Goal: Transaction & Acquisition: Book appointment/travel/reservation

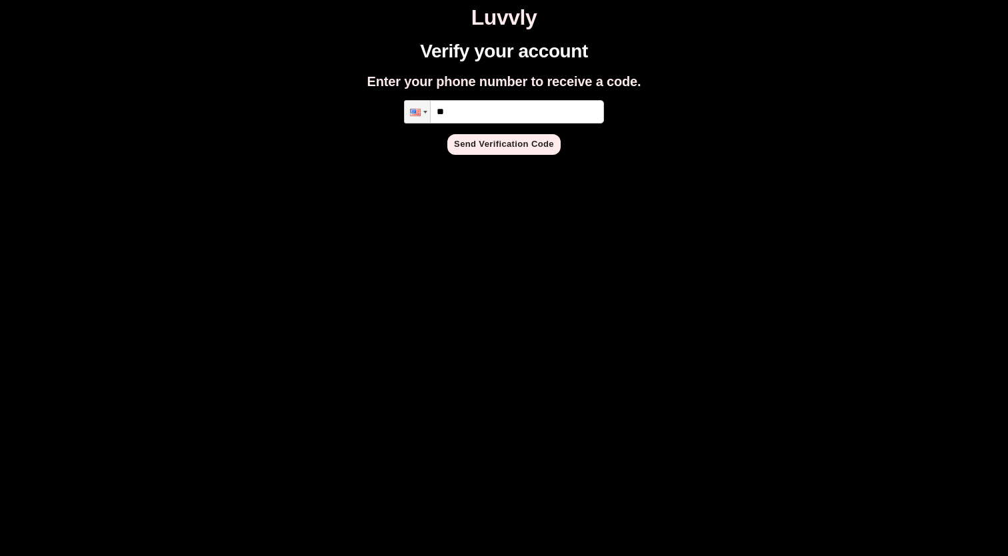
click at [500, 110] on input "**" at bounding box center [504, 111] width 200 height 23
type input "**********"
click at [521, 144] on button "Send Verification Code" at bounding box center [504, 144] width 113 height 21
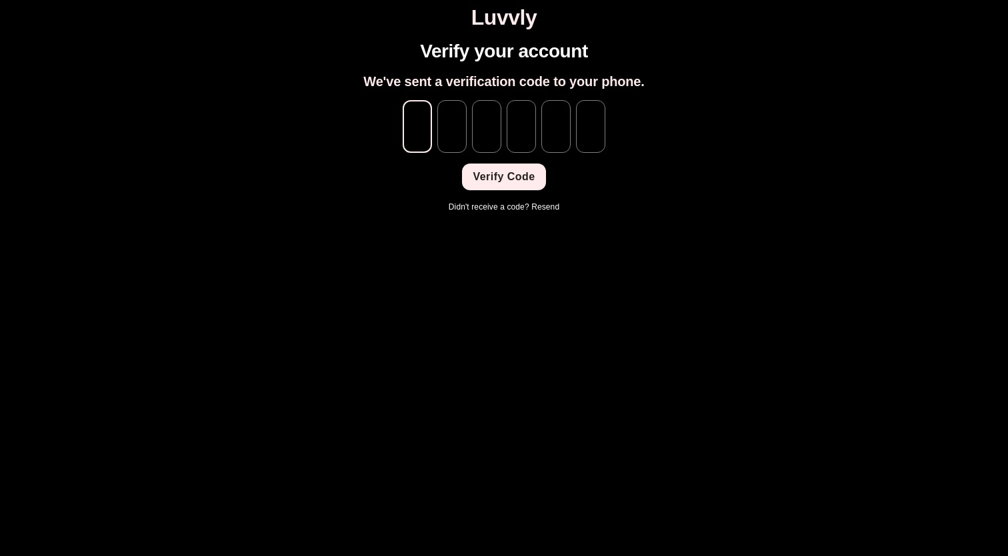
type input "*"
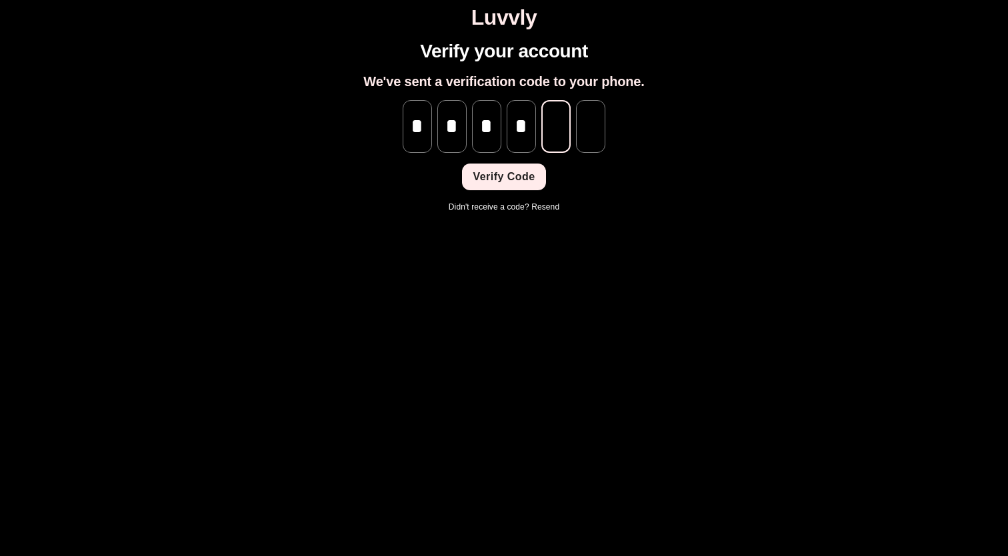
type input "*"
click at [520, 177] on button "Verify Code" at bounding box center [503, 176] width 83 height 27
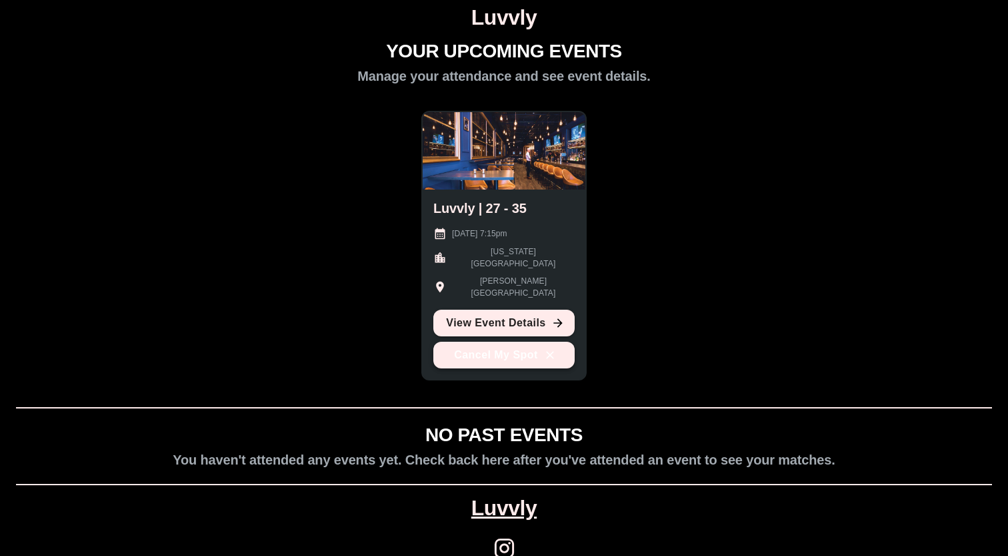
click at [554, 349] on icon "button" at bounding box center [550, 354] width 13 height 13
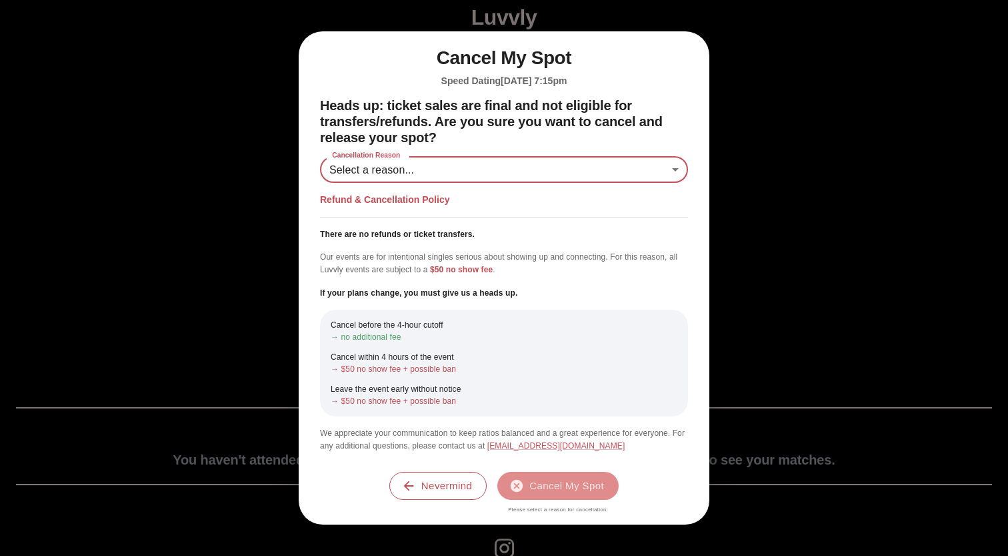
click at [482, 177] on body "Luvvly YOUR UPCOMING EVENTS Manage your attendance and see event details. Luvvl…" at bounding box center [504, 290] width 998 height 570
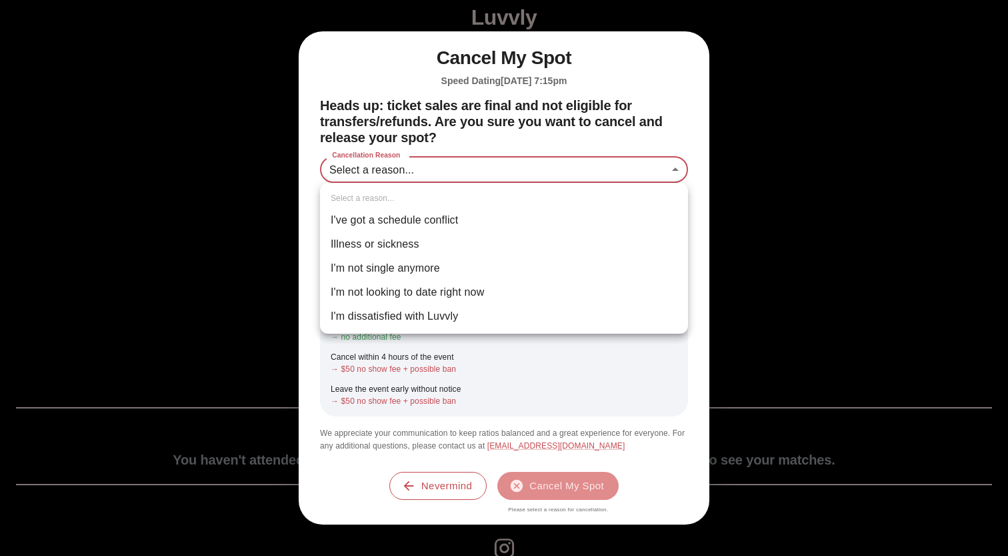
click at [475, 217] on li "I've got a schedule conflict" at bounding box center [504, 220] width 368 height 24
type input "**********"
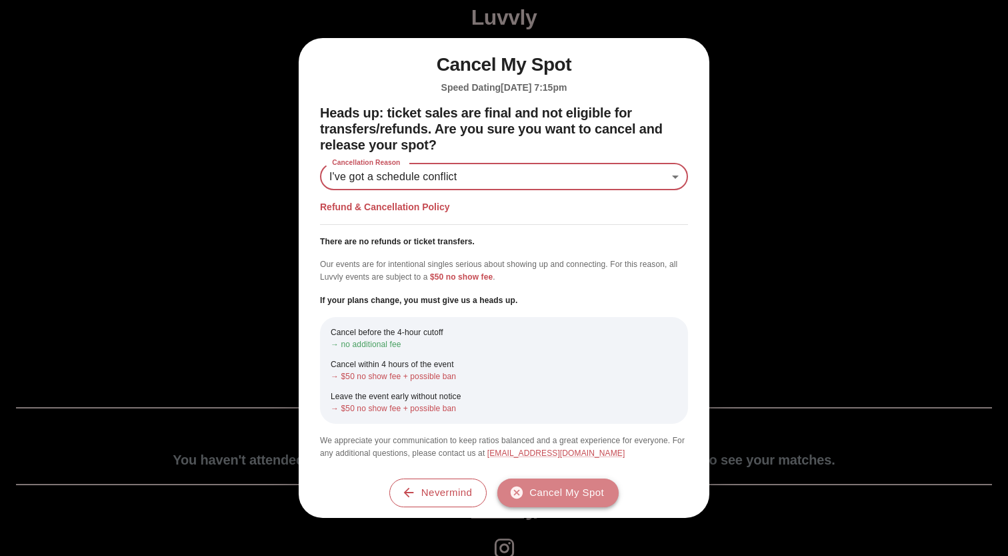
click at [556, 496] on button "Cancel My Spot" at bounding box center [558, 492] width 121 height 28
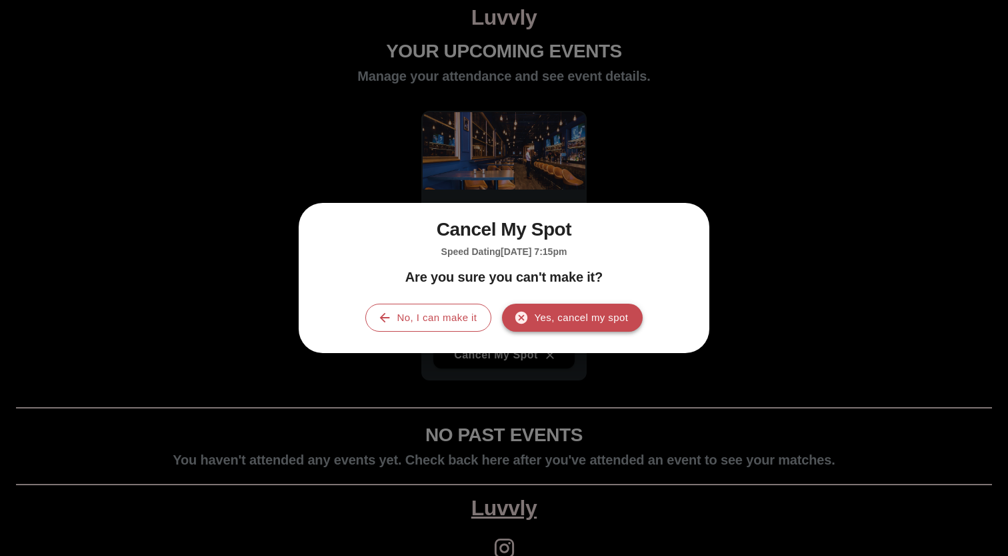
click at [578, 322] on button "Yes, cancel my spot" at bounding box center [572, 317] width 141 height 28
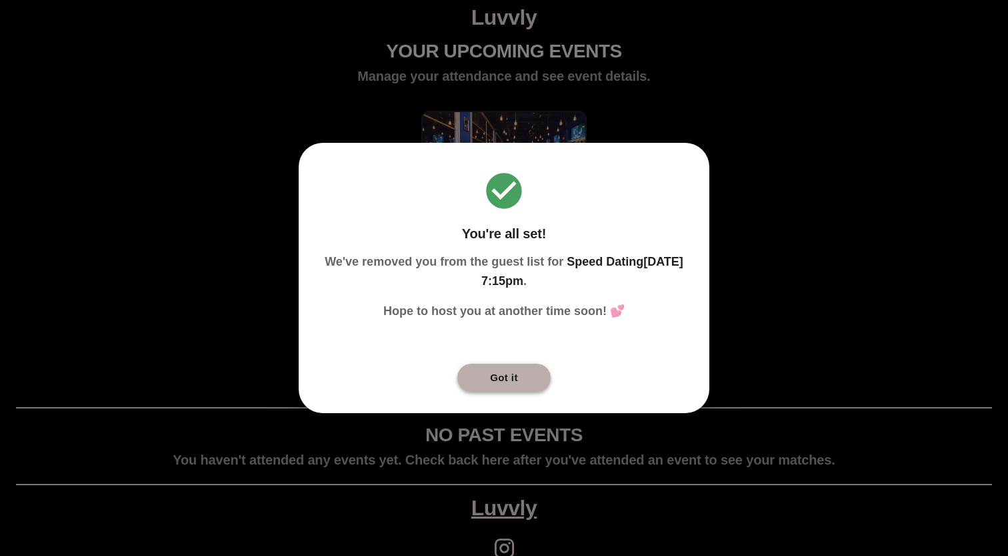
click at [502, 369] on button "Got it" at bounding box center [504, 377] width 93 height 28
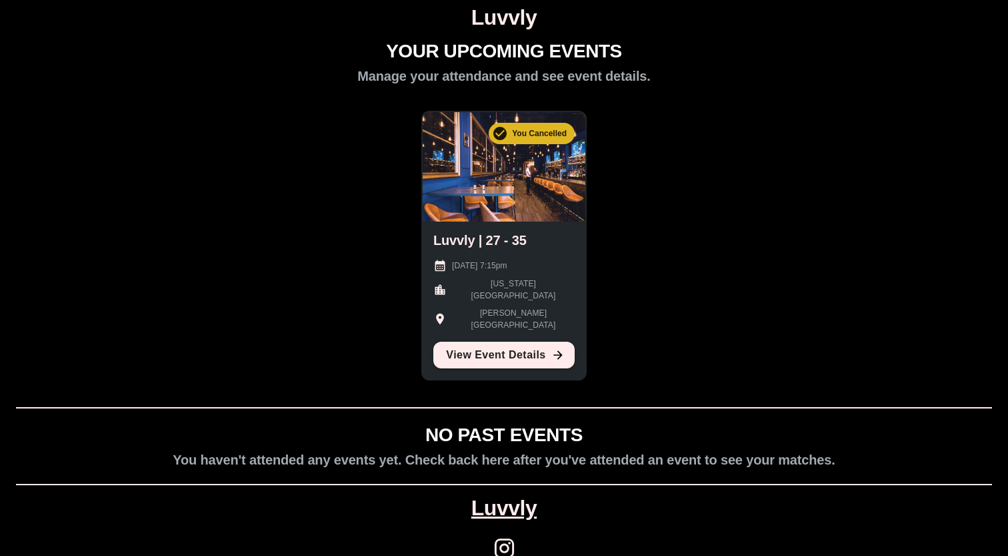
click at [712, 333] on div "YOUR UPCOMING EVENTS Manage your attendance and see event details. You Cancelle…" at bounding box center [504, 308] width 998 height 535
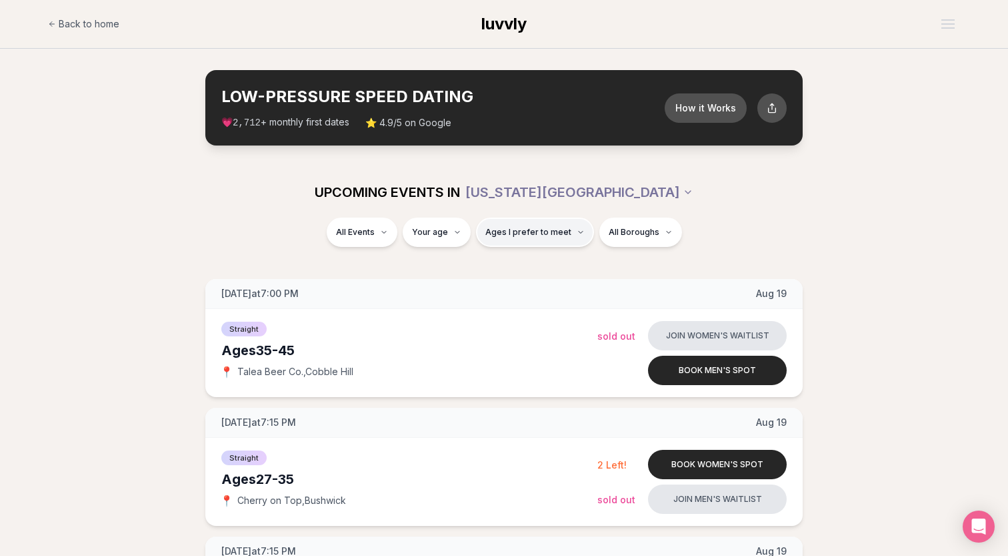
click at [534, 232] on span "Ages I prefer to meet" at bounding box center [529, 232] width 86 height 11
click at [532, 265] on div "Please enter your age first" at bounding box center [534, 270] width 117 height 24
click at [524, 272] on div "Please enter your age first" at bounding box center [534, 270] width 117 height 24
click at [526, 272] on div "Please enter your age first" at bounding box center [534, 270] width 117 height 24
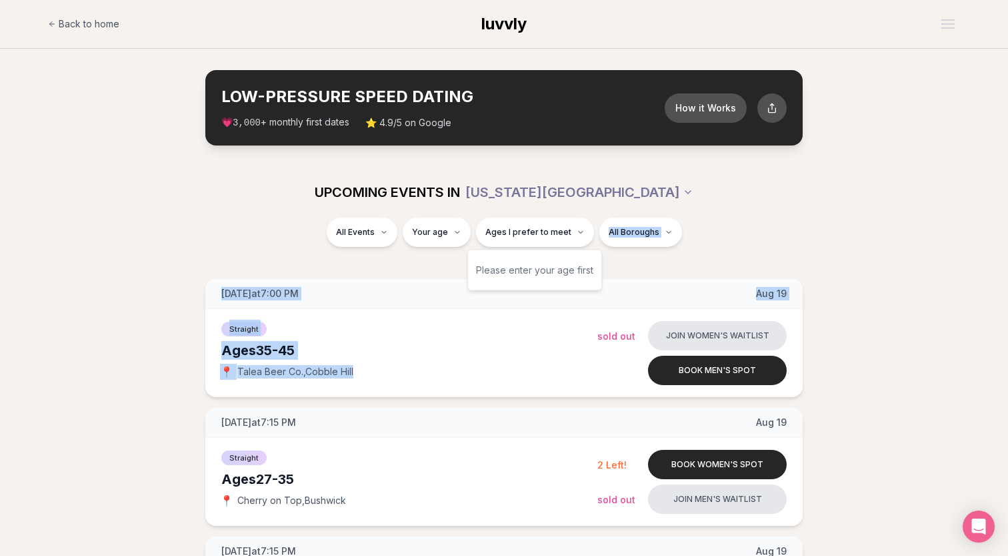
drag, startPoint x: 562, startPoint y: 272, endPoint x: 449, endPoint y: 270, distance: 113.4
click at [508, 266] on div "Please enter your age first" at bounding box center [534, 270] width 117 height 24
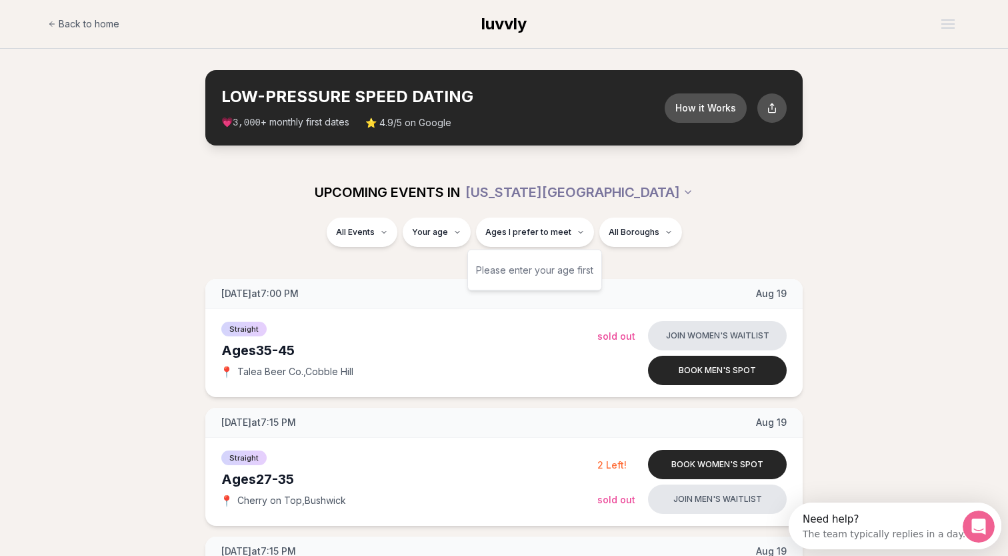
click at [493, 267] on div "Please enter your age first" at bounding box center [534, 270] width 117 height 24
drag, startPoint x: 478, startPoint y: 269, endPoint x: 528, endPoint y: 267, distance: 50.1
click at [528, 267] on div "Please enter your age first" at bounding box center [534, 270] width 117 height 24
click at [573, 267] on div "Please enter your age first" at bounding box center [534, 270] width 117 height 24
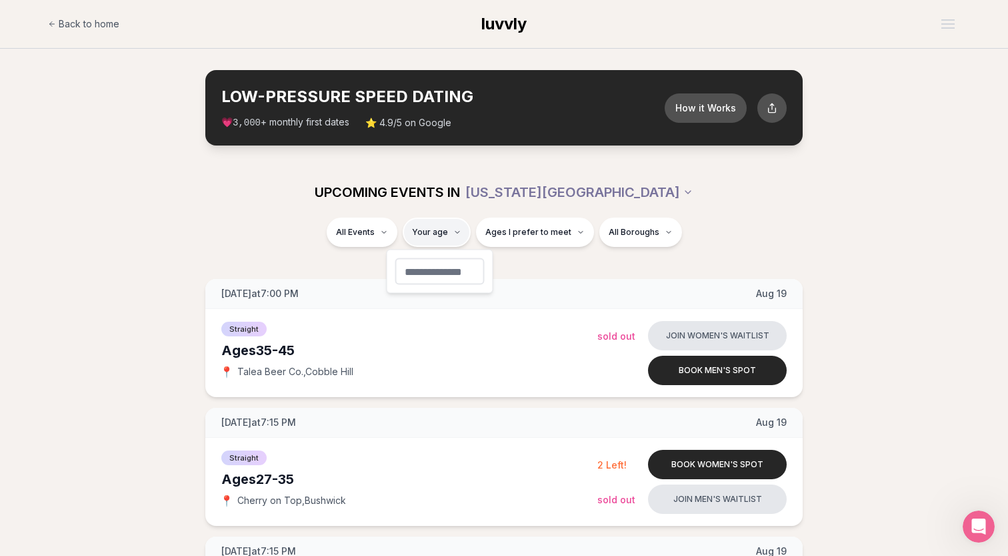
type input "**"
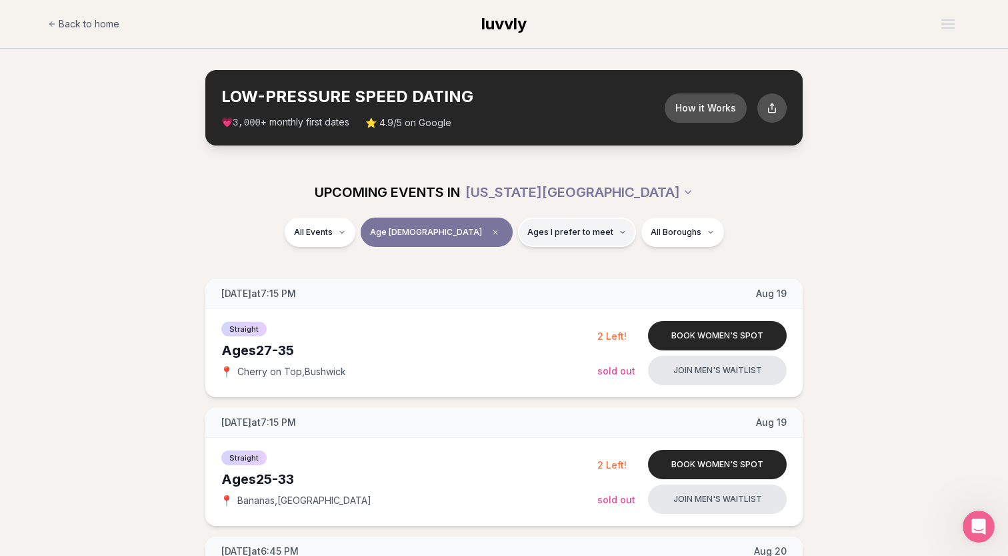
click at [537, 233] on span "Ages I prefer to meet" at bounding box center [571, 232] width 86 height 11
click at [480, 265] on button "Younger than me" at bounding box center [483, 264] width 11 height 11
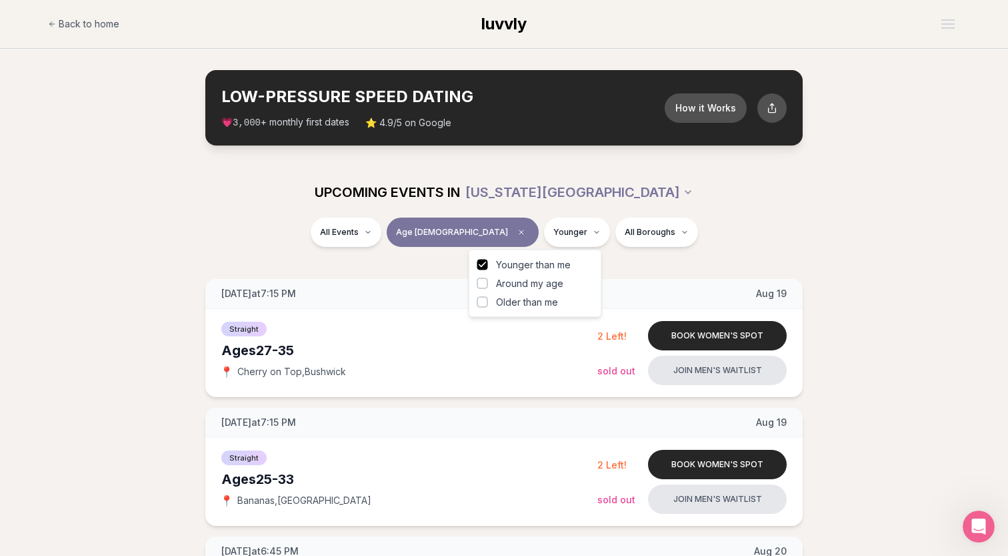
click at [311, 248] on div "All Events Age [DEMOGRAPHIC_DATA] Younger All Boroughs" at bounding box center [504, 234] width 747 height 35
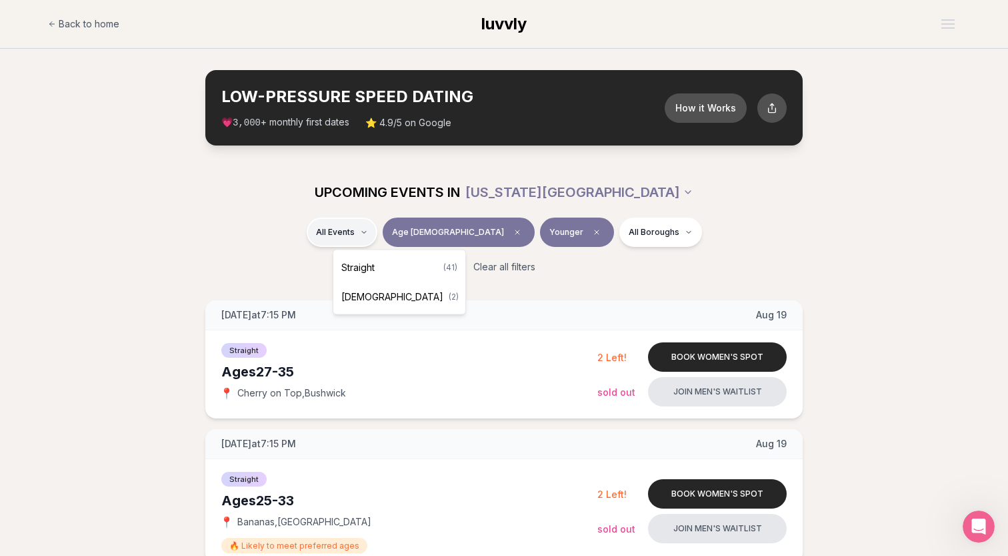
click at [387, 271] on div "Straight ( 41 )" at bounding box center [399, 267] width 127 height 29
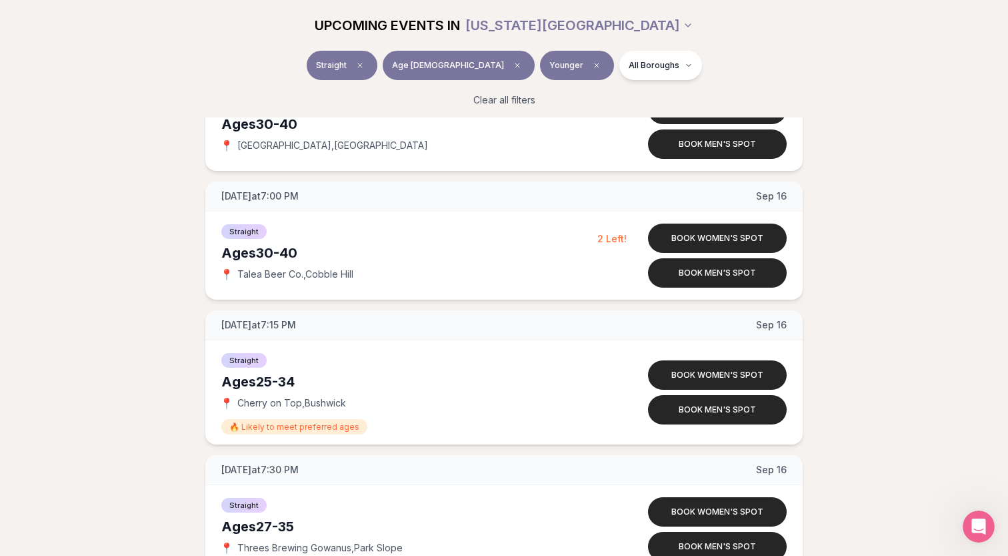
scroll to position [3371, 0]
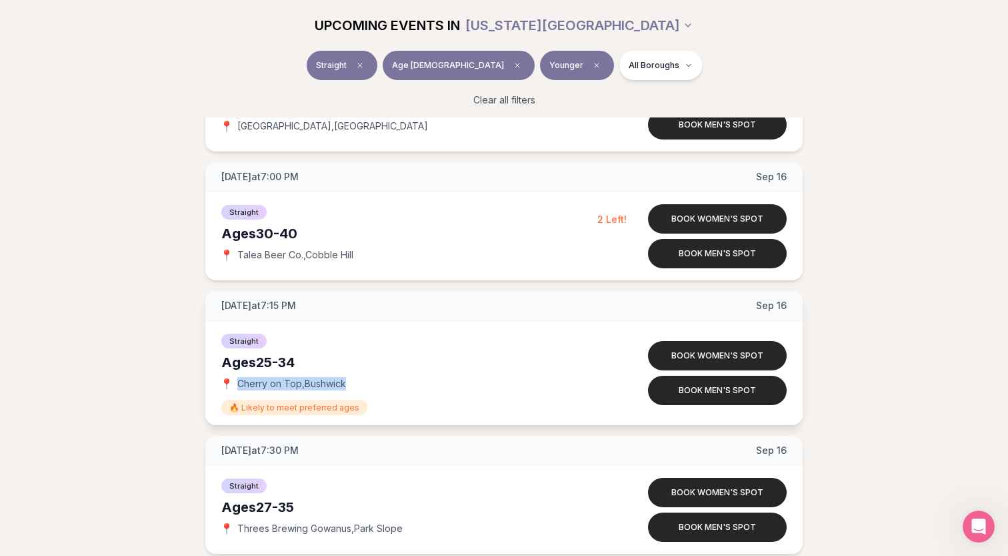
drag, startPoint x: 237, startPoint y: 380, endPoint x: 355, endPoint y: 378, distance: 118.1
click at [355, 378] on div "📍 Cherry on Top , Bushwick" at bounding box center [409, 383] width 376 height 13
copy span "Cherry on Top , Bushwick"
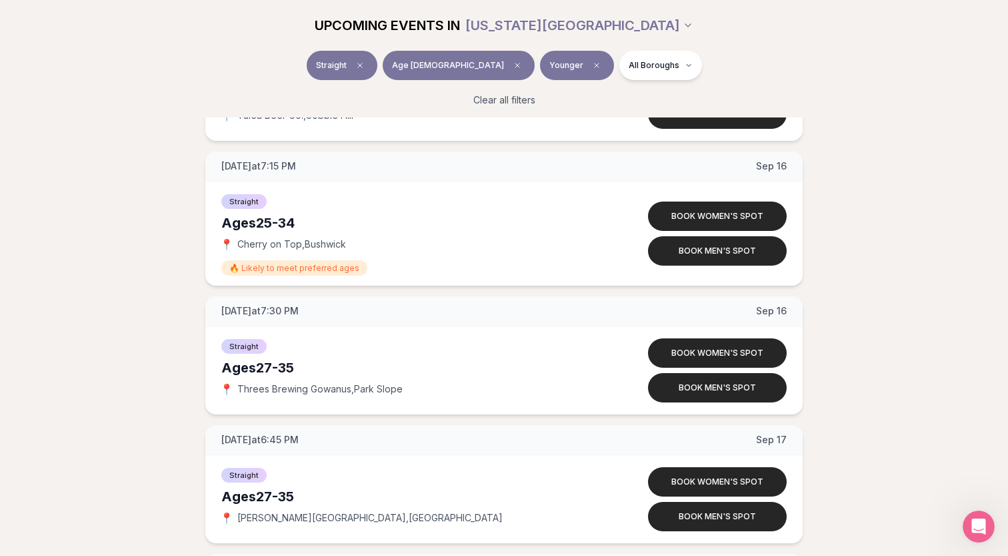
scroll to position [3482, 0]
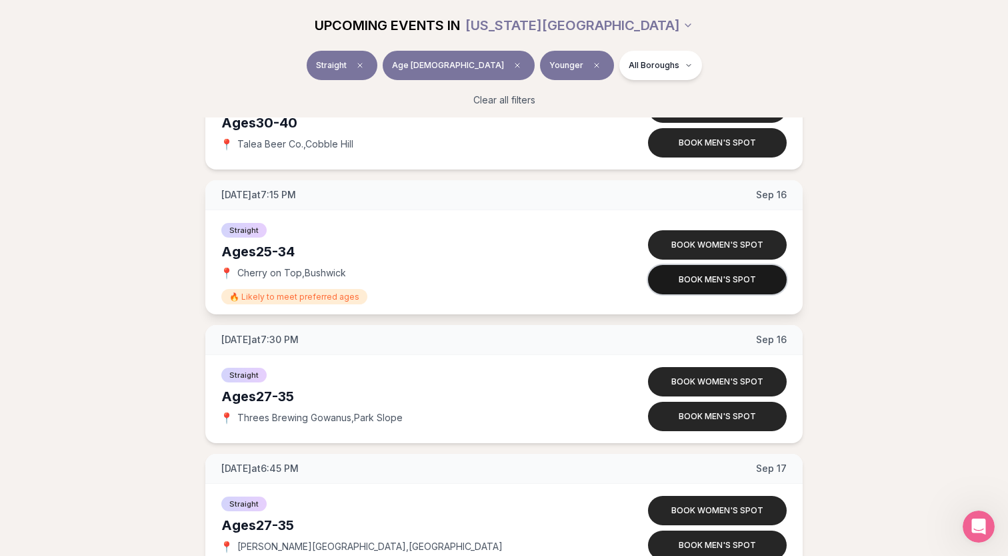
click at [696, 287] on button "Book men's spot" at bounding box center [717, 279] width 139 height 29
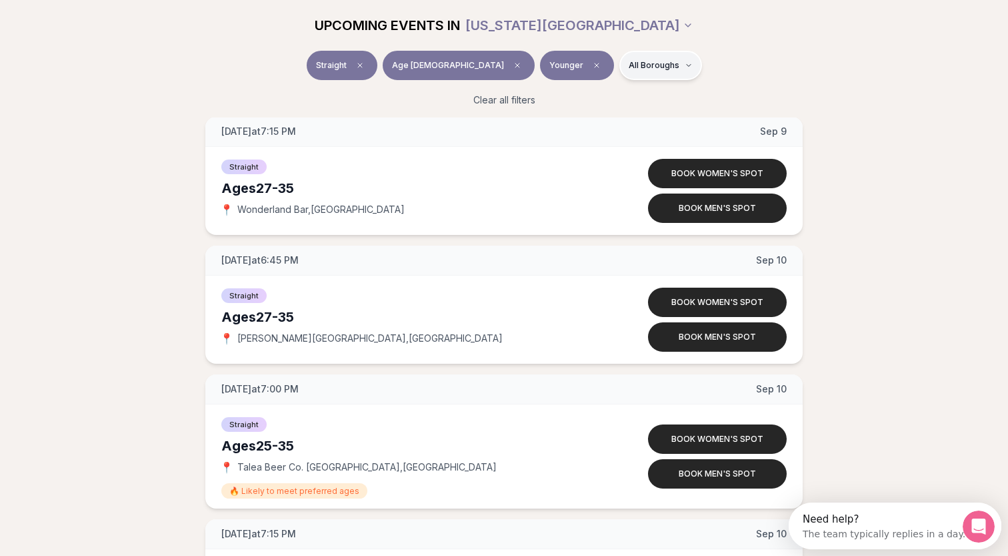
click at [634, 78] on html "Back to home luvvly LOW-PRESSURE SPEED DATING How it Works 💗 3,000 + monthly fi…" at bounding box center [504, 482] width 1008 height 6189
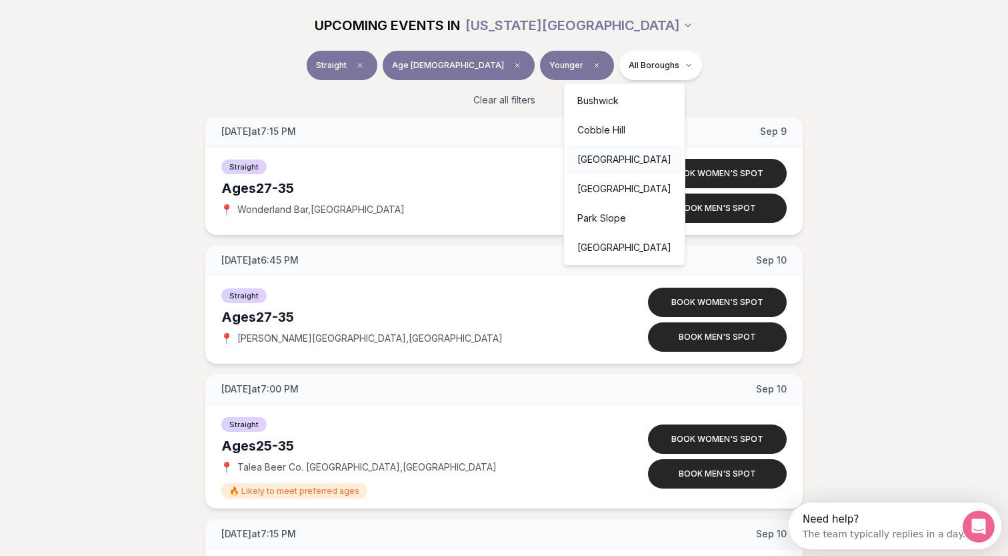
click at [646, 167] on div "[GEOGRAPHIC_DATA]" at bounding box center [624, 159] width 115 height 29
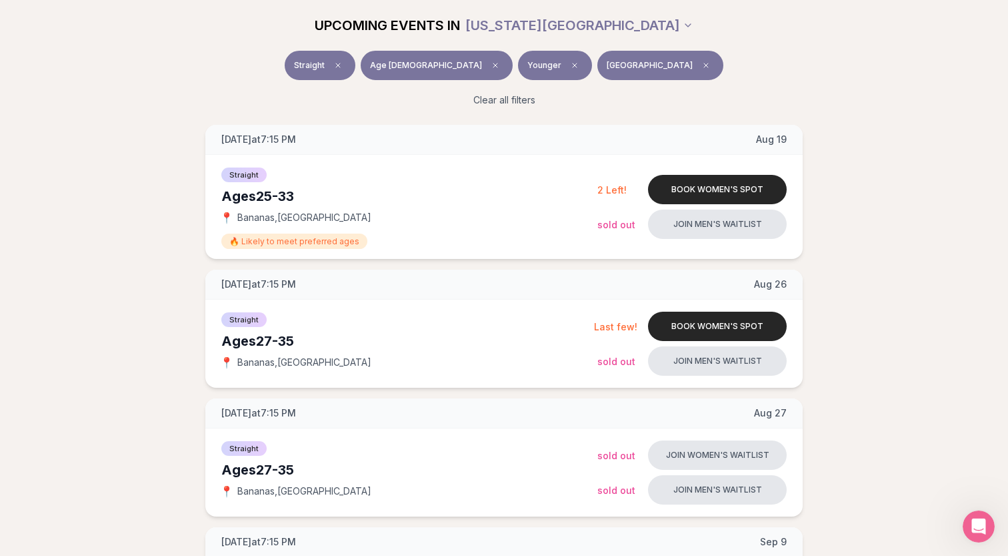
scroll to position [179, 0]
